Goal: Task Accomplishment & Management: Use online tool/utility

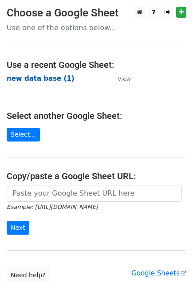
click at [33, 81] on strong "new data base (1)" at bounding box center [41, 79] width 68 height 8
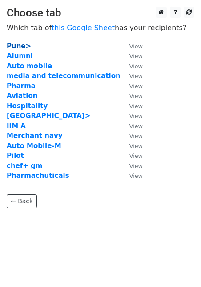
click at [21, 44] on strong "Pune>" at bounding box center [19, 46] width 24 height 8
